Goal: Task Accomplishment & Management: Complete application form

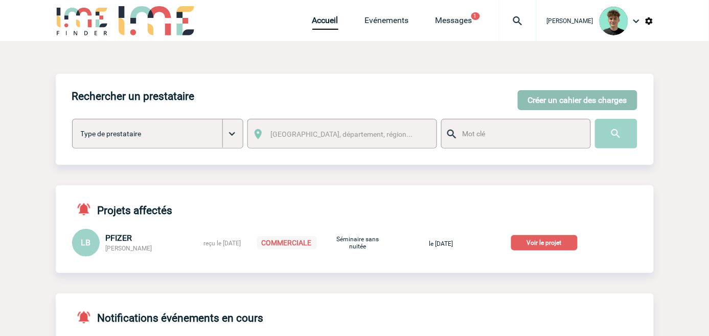
click at [555, 98] on button "Créer un cahier des charges" at bounding box center [578, 100] width 120 height 20
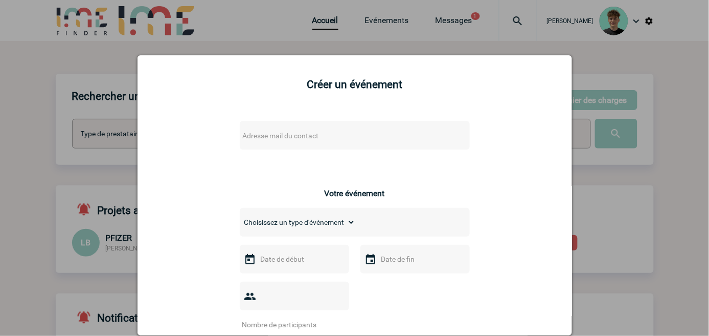
click at [351, 125] on div "Adresse mail du contact" at bounding box center [355, 135] width 230 height 29
click at [343, 135] on span "Adresse mail du contact" at bounding box center [328, 135] width 179 height 14
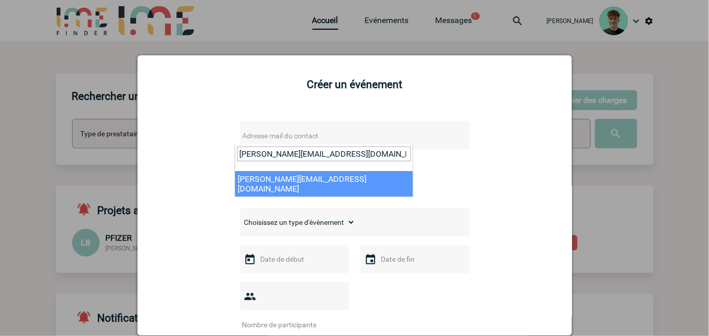
type input "elodie.hannachi_externe@rte-france.com"
select select "132931"
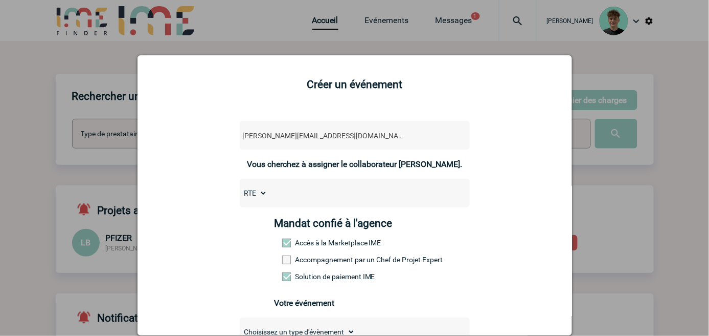
click at [297, 261] on label "Accompagnement par un Chef de Projet Expert" at bounding box center [304, 259] width 45 height 8
click at [0, 0] on input "Accompagnement par un Chef de Projet Expert" at bounding box center [0, 0] width 0 height 0
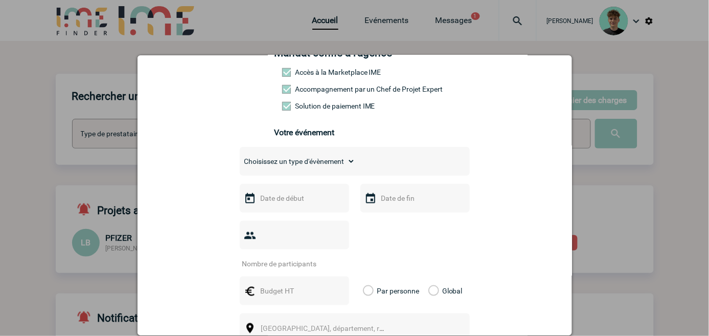
click at [344, 168] on select "Choisissez un type d'évènement Séminaire avec nuitée Séminaire sans nuitée Repa…" at bounding box center [298, 161] width 116 height 14
click at [240, 161] on select "Choisissez un type d'évènement Séminaire avec nuitée Séminaire sans nuitée Repa…" at bounding box center [298, 161] width 116 height 14
click at [335, 162] on select "Choisissez un type d'évènement Séminaire avec nuitée Séminaire sans nuitée Repa…" at bounding box center [298, 161] width 116 height 14
select select "1"
click at [240, 161] on select "Choisissez un type d'évènement Séminaire avec nuitée Séminaire sans nuitée Repa…" at bounding box center [298, 161] width 116 height 14
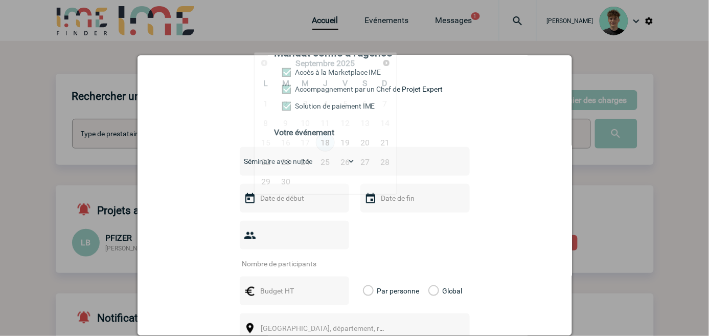
click at [292, 205] on input "text" at bounding box center [293, 197] width 71 height 13
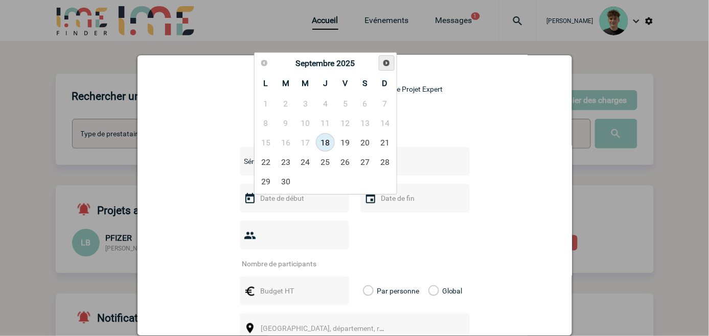
click at [385, 63] on span "Suivant" at bounding box center [387, 63] width 8 height 8
click at [332, 147] on link "16" at bounding box center [325, 142] width 19 height 18
type input "16-10-2025"
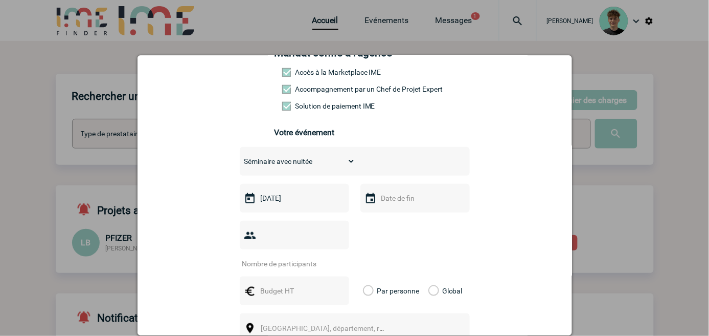
click at [392, 204] on input "text" at bounding box center [414, 197] width 71 height 13
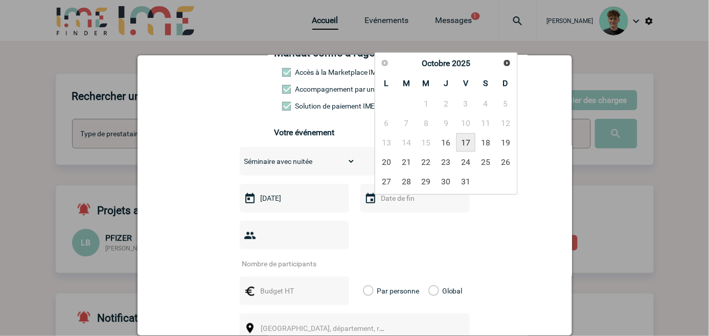
click at [463, 142] on link "17" at bounding box center [466, 142] width 19 height 18
type input "17-10-2025"
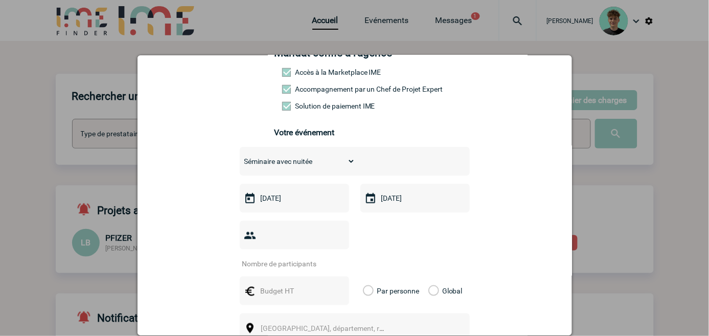
click at [302, 257] on input "number" at bounding box center [288, 263] width 96 height 13
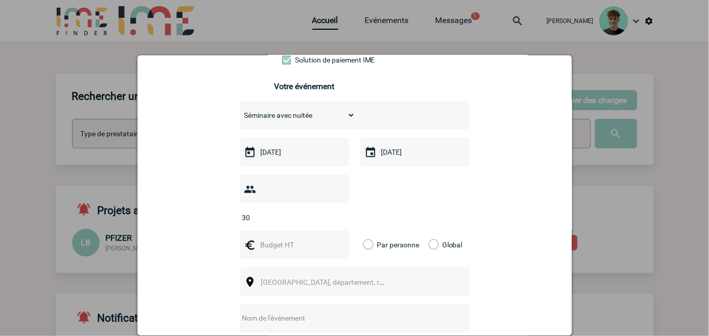
scroll to position [284, 0]
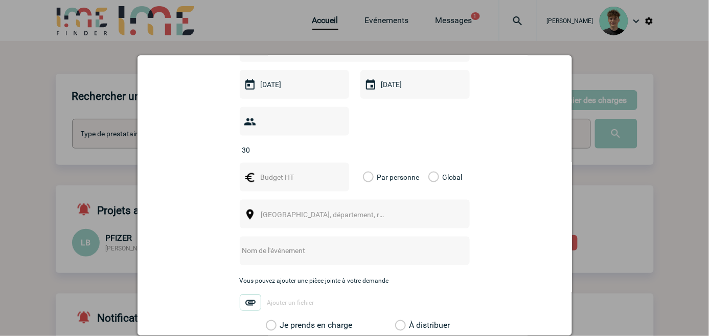
type input "30"
click at [297, 172] on div at bounding box center [294, 177] width 109 height 29
click at [297, 170] on input "text" at bounding box center [293, 176] width 71 height 13
type input "12000"
click at [277, 208] on span "Ville, département, région..." at bounding box center [327, 214] width 141 height 14
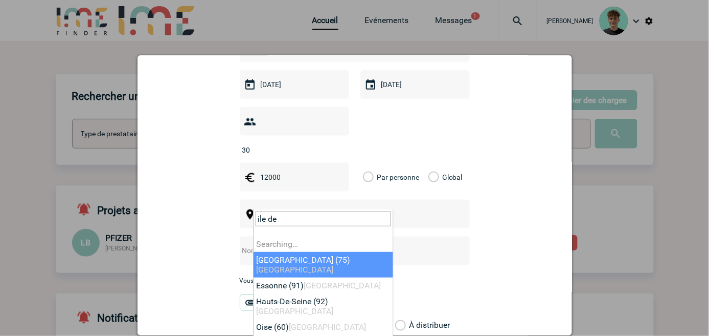
type input "ile de"
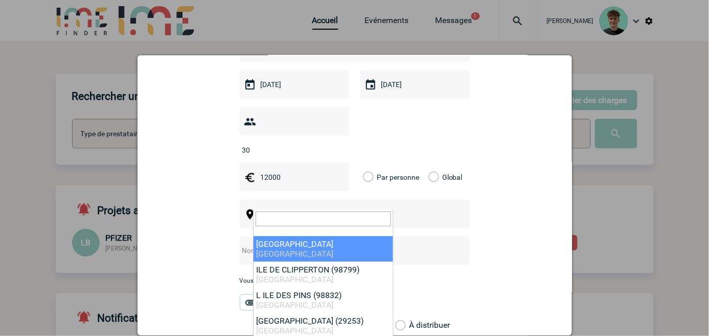
select select "2"
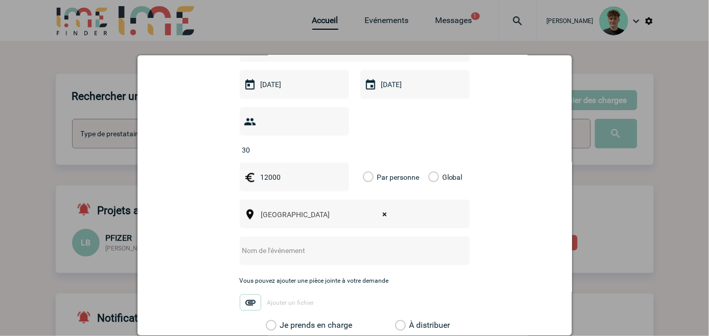
click at [285, 244] on input "text" at bounding box center [341, 250] width 203 height 13
paste input "séminaire"
type input "séminaire RTE"
click at [283, 320] on label "Je prends en charge" at bounding box center [274, 325] width 17 height 10
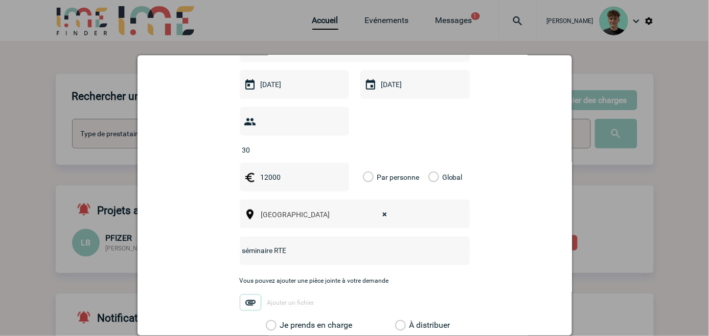
click at [0, 0] on input "Je prends en charge" at bounding box center [0, 0] width 0 height 0
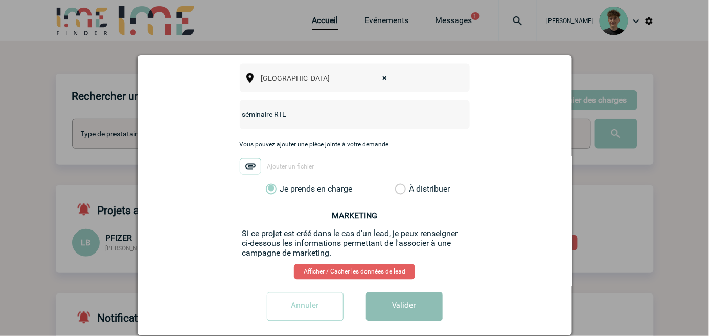
click at [413, 292] on button "Valider" at bounding box center [404, 306] width 77 height 29
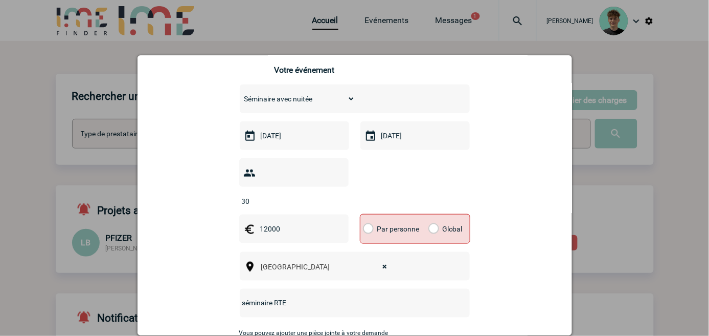
scroll to position [193, 0]
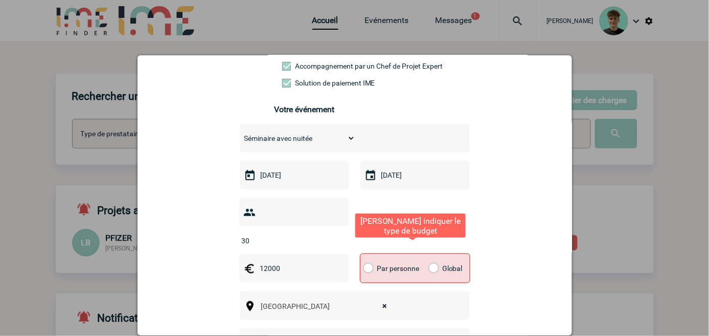
click at [443, 261] on div "Global" at bounding box center [444, 268] width 34 height 29
click at [435, 254] on label "Global" at bounding box center [432, 268] width 7 height 29
click at [0, 0] on input "Global" at bounding box center [0, 0] width 0 height 0
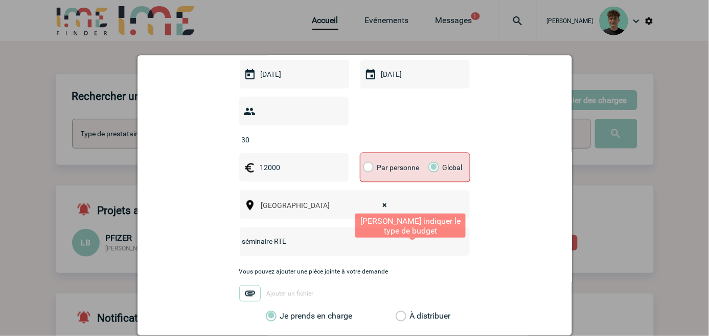
scroll to position [421, 0]
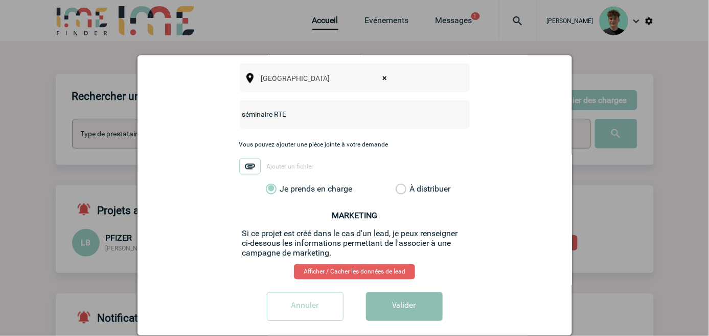
click at [395, 292] on button "Valider" at bounding box center [404, 306] width 77 height 29
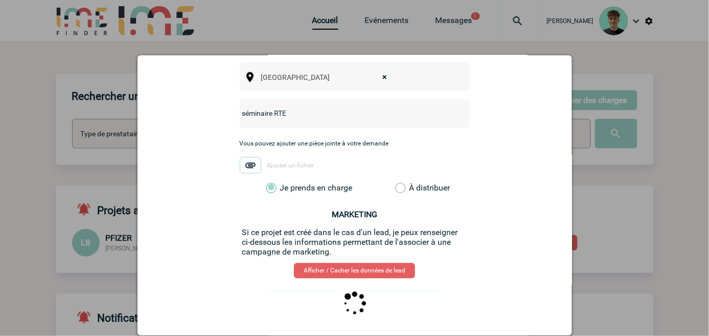
scroll to position [0, 0]
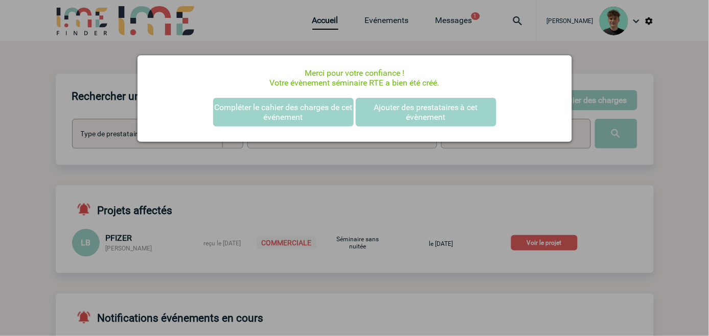
drag, startPoint x: 585, startPoint y: 239, endPoint x: 612, endPoint y: 183, distance: 61.8
click at [611, 185] on div at bounding box center [354, 168] width 709 height 336
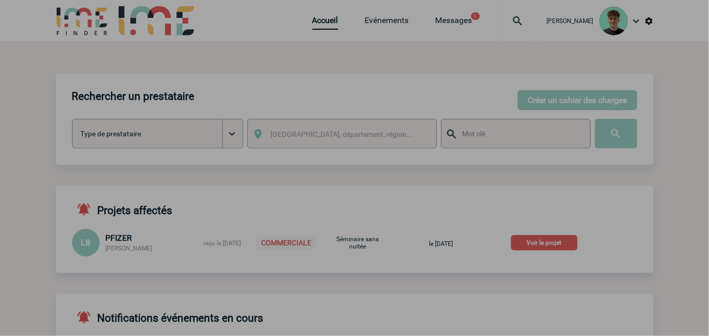
drag, startPoint x: 640, startPoint y: 176, endPoint x: 697, endPoint y: 195, distance: 59.8
click at [646, 183] on div at bounding box center [354, 168] width 709 height 336
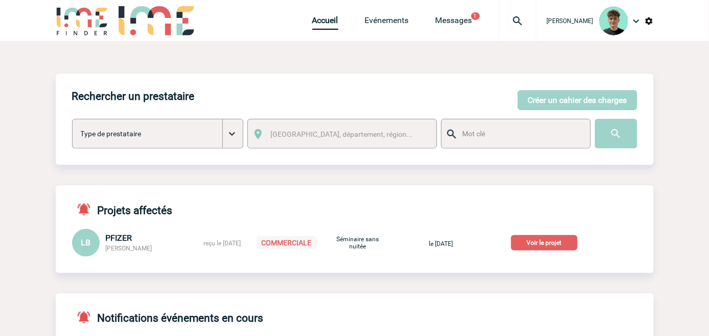
click at [532, 21] on img at bounding box center [518, 21] width 37 height 12
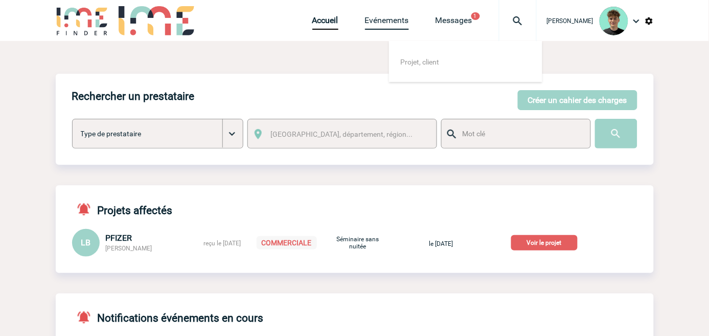
click at [407, 19] on link "Evénements" at bounding box center [387, 22] width 44 height 14
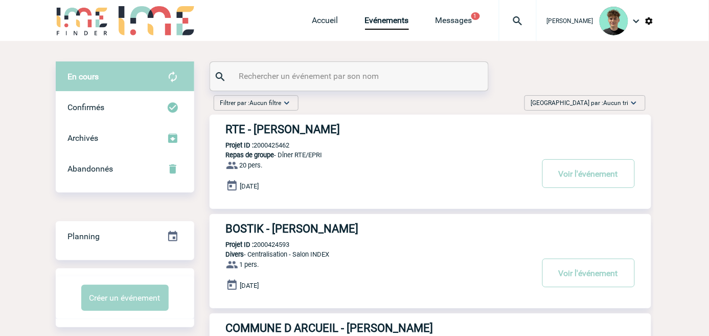
click at [618, 99] on span "Aucun tri" at bounding box center [616, 102] width 25 height 7
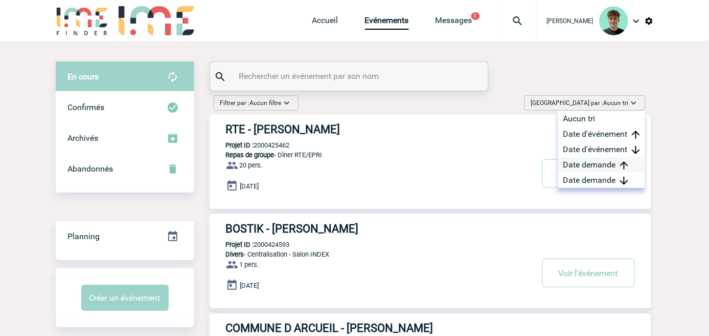
click at [604, 159] on div "Date demande" at bounding box center [602, 164] width 87 height 15
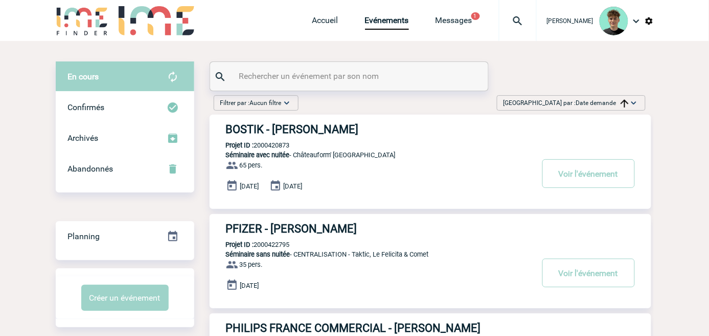
click at [622, 103] on img at bounding box center [625, 103] width 8 height 8
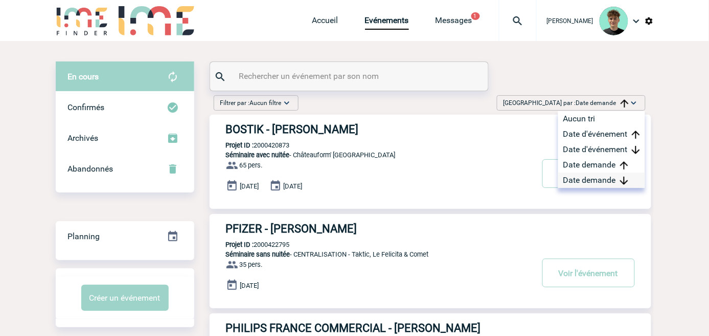
click at [595, 178] on div "Date demande" at bounding box center [602, 179] width 87 height 15
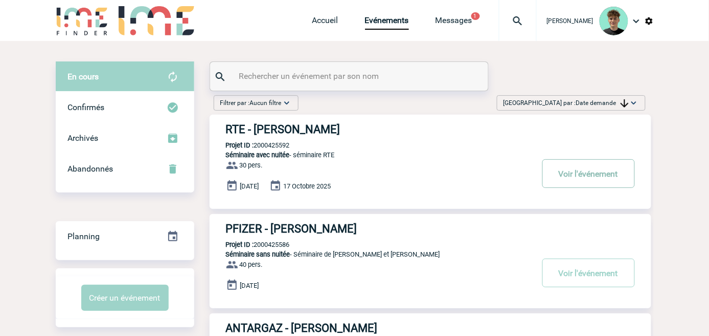
click at [570, 176] on button "Voir l'événement" at bounding box center [589, 173] width 93 height 29
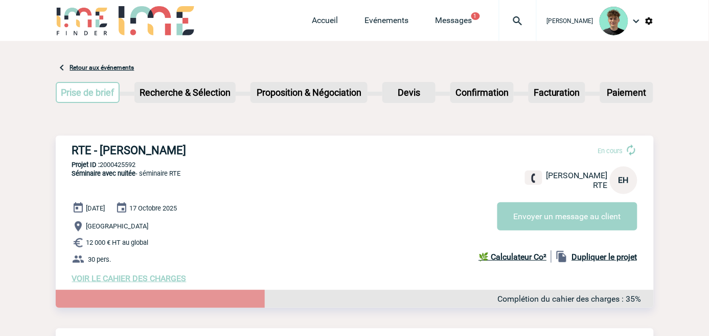
click at [134, 147] on h3 "RTE - Elodie HANNACHI" at bounding box center [225, 150] width 307 height 13
click at [166, 141] on div "RTE - Elodie HANNACHI En cours Elodie HANNACHI RTE EH Envoyer un message au cli…" at bounding box center [355, 213] width 598 height 155
drag, startPoint x: 166, startPoint y: 141, endPoint x: 87, endPoint y: 145, distance: 78.9
click at [87, 145] on div "RTE - Elodie HANNACHI En cours Elodie HANNACHI RTE EH Envoyer un message au cli…" at bounding box center [355, 213] width 598 height 155
copy h3 "RTE - Elodie HANNACHI"
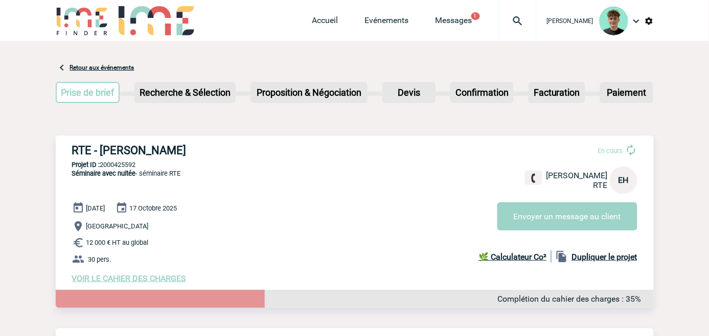
click at [120, 170] on div "RTE - Elodie HANNACHI En cours Elodie HANNACHI RTE EH Envoyer un message au cli…" at bounding box center [355, 213] width 598 height 155
click at [126, 164] on p "Projet ID : 2000425592" at bounding box center [355, 165] width 598 height 8
copy p "2000425592"
click at [327, 15] on link "Accueil" at bounding box center [326, 22] width 26 height 14
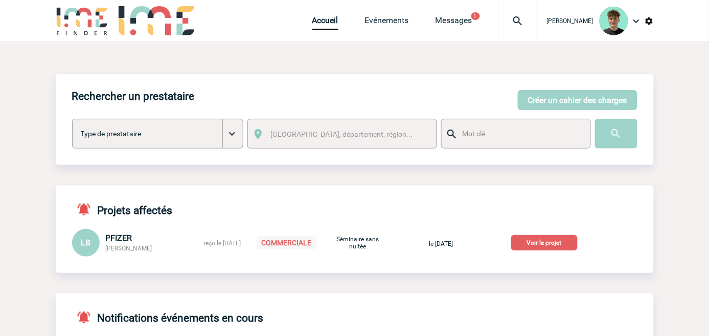
click at [539, 239] on p "Voir le projet" at bounding box center [545, 242] width 66 height 15
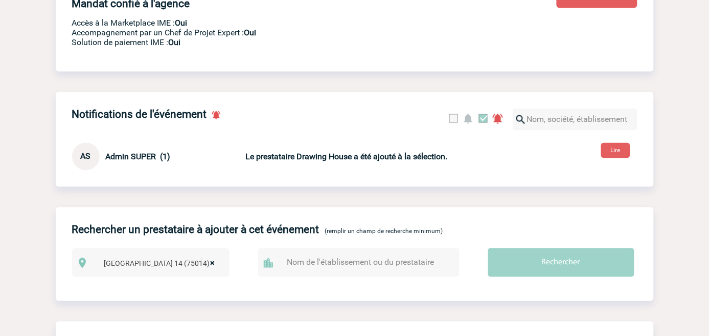
scroll to position [397, 0]
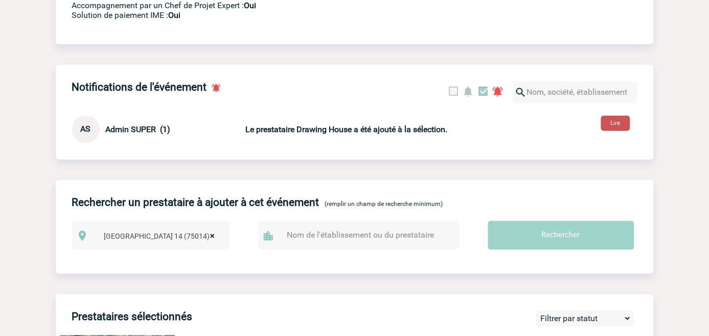
click at [602, 130] on button "Lire" at bounding box center [616, 123] width 29 height 15
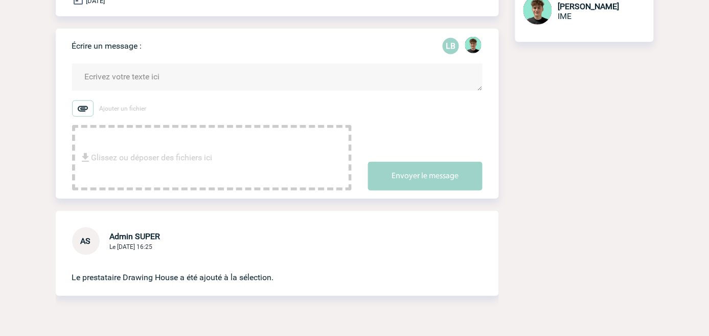
scroll to position [187, 0]
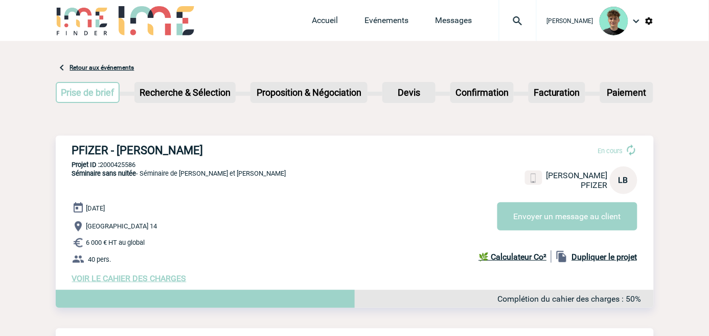
drag, startPoint x: 69, startPoint y: 147, endPoint x: 251, endPoint y: 142, distance: 182.7
click at [251, 142] on div "PFIZER - [PERSON_NAME] En cours [PERSON_NAME] PFIZER LB Envoyer un message au c…" at bounding box center [355, 213] width 598 height 155
copy h3 "PFIZER - [PERSON_NAME]"
click at [118, 166] on p "Projet ID : 2000425586" at bounding box center [355, 165] width 598 height 8
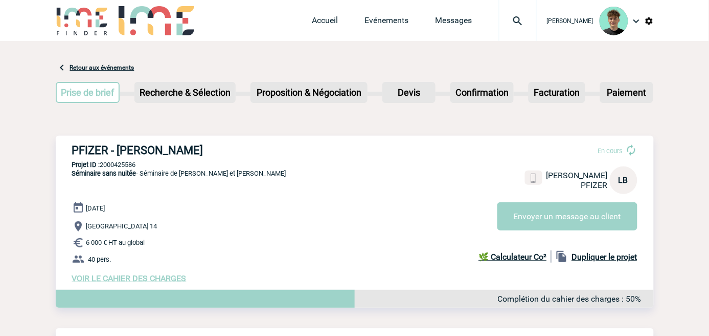
copy p "2000425586"
click at [212, 199] on p "Séminaire sans nuitée - Séminaire de [PERSON_NAME] et [PERSON_NAME]" at bounding box center [171, 185] width 231 height 33
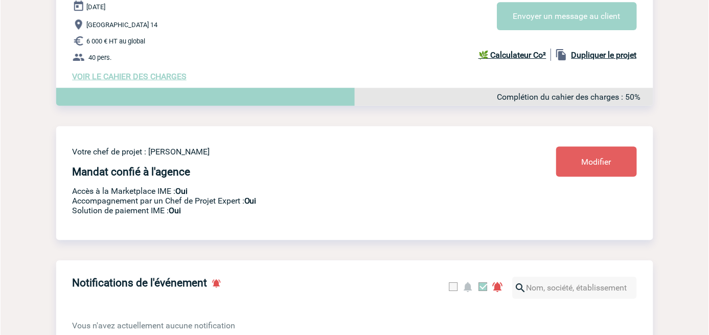
scroll to position [57, 0]
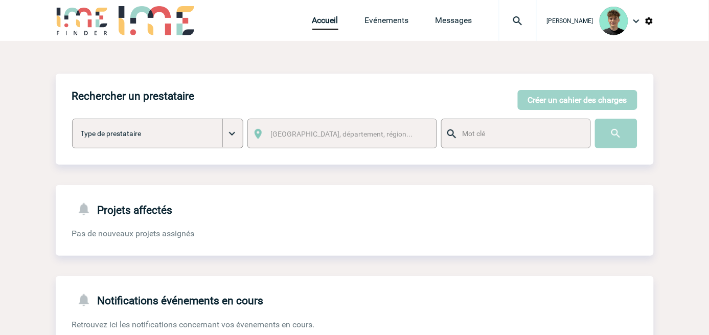
click at [536, 16] on img at bounding box center [518, 21] width 37 height 12
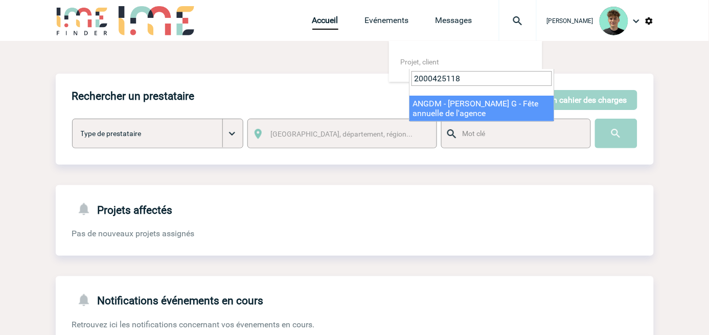
type input "2000425118"
select select "24619"
